Goal: Navigation & Orientation: Find specific page/section

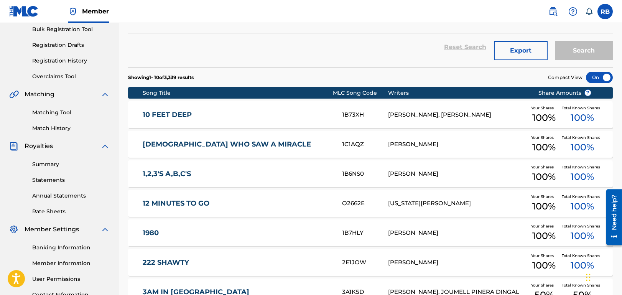
click at [413, 203] on div "[US_STATE][PERSON_NAME]" at bounding box center [458, 203] width 138 height 9
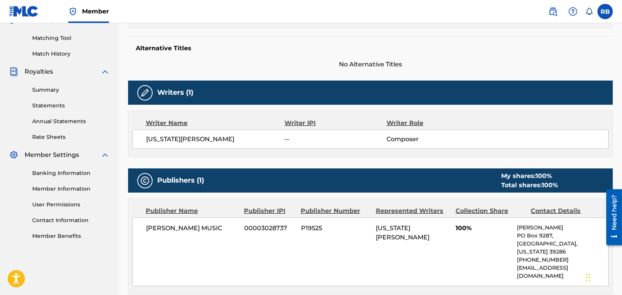
scroll to position [141, 0]
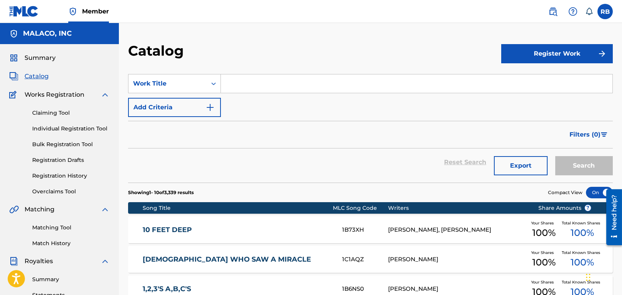
click at [50, 114] on link "Claiming Tool" at bounding box center [70, 113] width 77 height 8
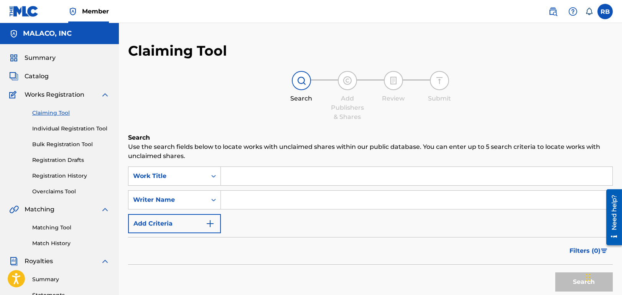
click at [51, 160] on link "Registration Drafts" at bounding box center [70, 160] width 77 height 8
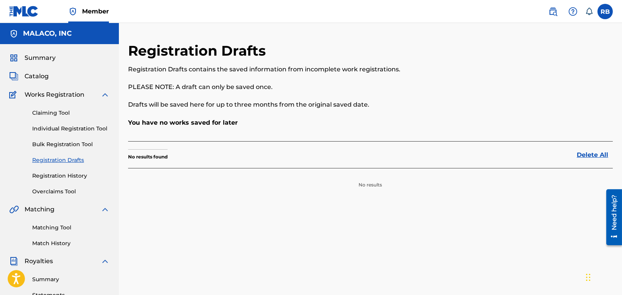
click at [594, 156] on link "Delete All" at bounding box center [595, 154] width 36 height 9
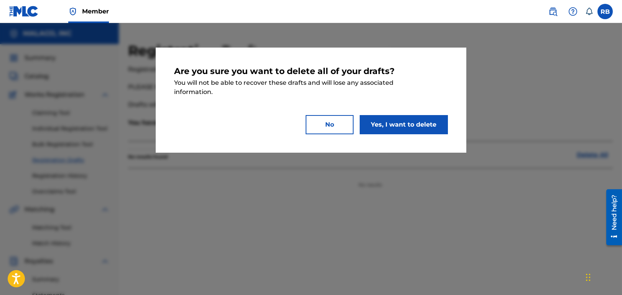
click at [324, 122] on button "No" at bounding box center [330, 124] width 48 height 19
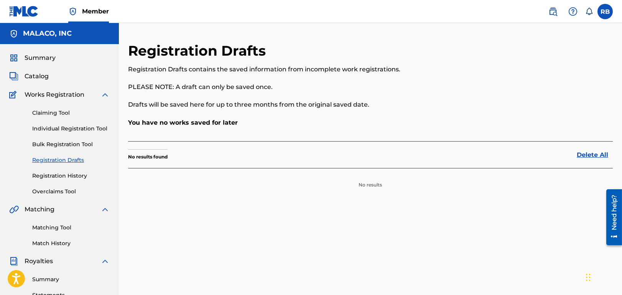
click at [50, 174] on link "Registration History" at bounding box center [70, 176] width 77 height 8
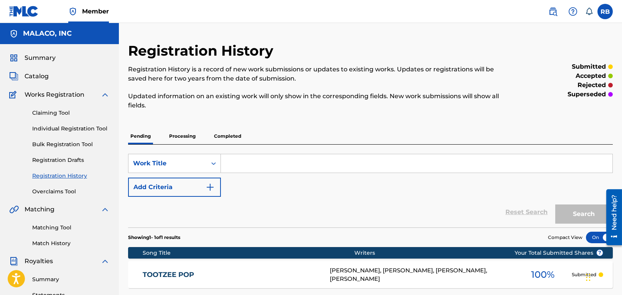
click at [41, 56] on span "Summary" at bounding box center [40, 57] width 31 height 9
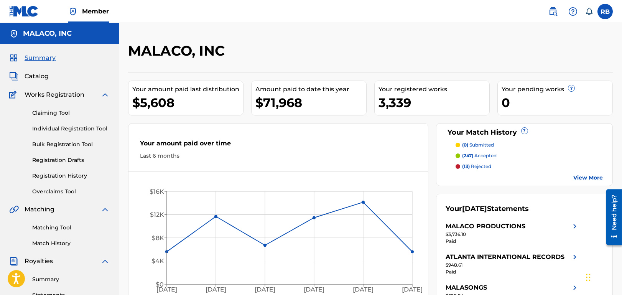
click at [34, 75] on span "Catalog" at bounding box center [37, 76] width 24 height 9
